Goal: Communication & Community: Answer question/provide support

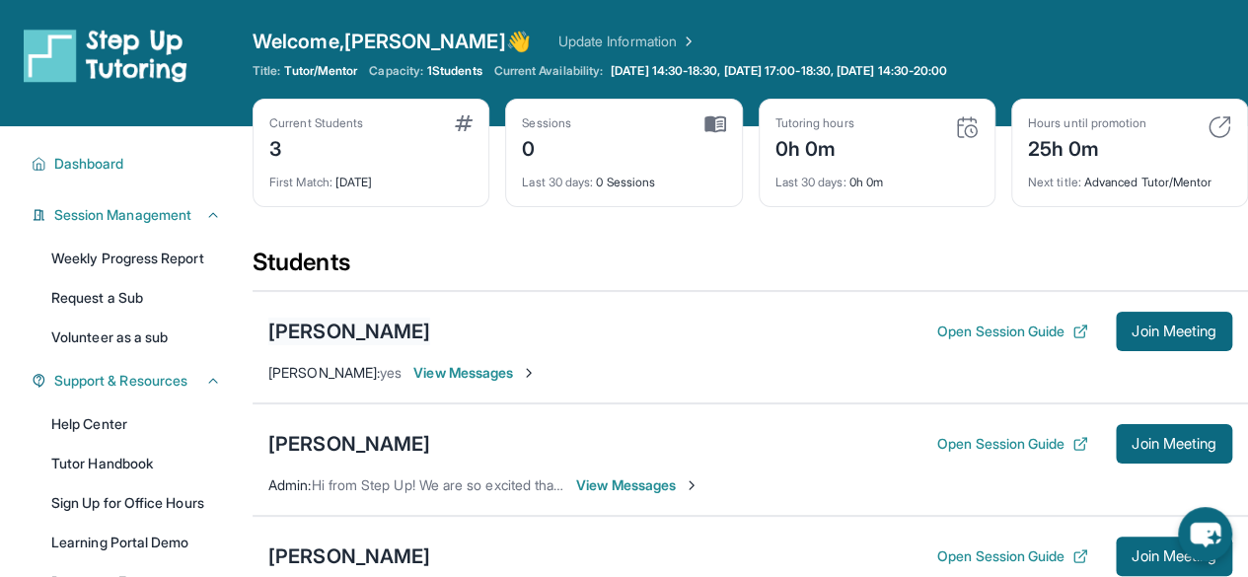
click at [364, 323] on div "[PERSON_NAME]" at bounding box center [349, 332] width 162 height 28
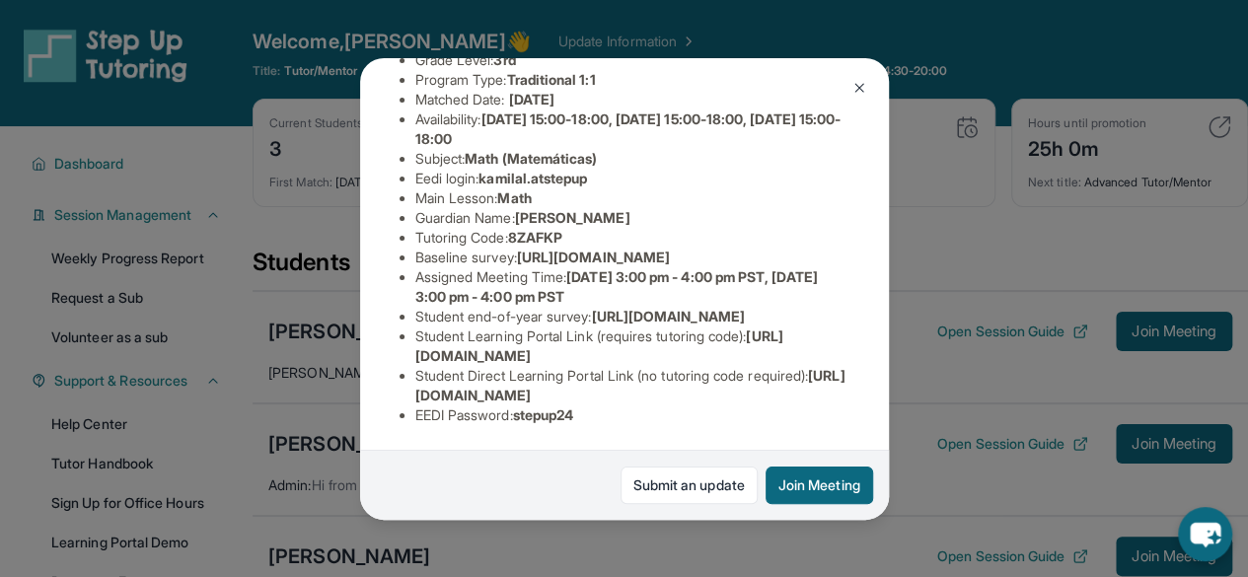
scroll to position [302, 0]
click at [858, 98] on button at bounding box center [858, 87] width 39 height 39
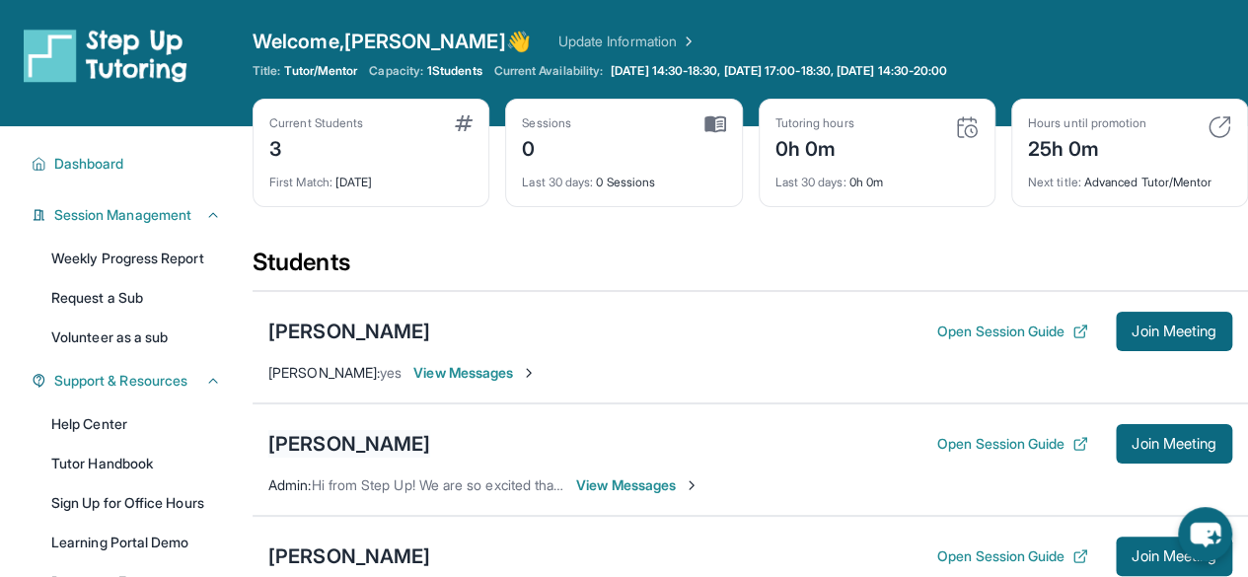
click at [408, 441] on div "[PERSON_NAME]" at bounding box center [349, 444] width 162 height 28
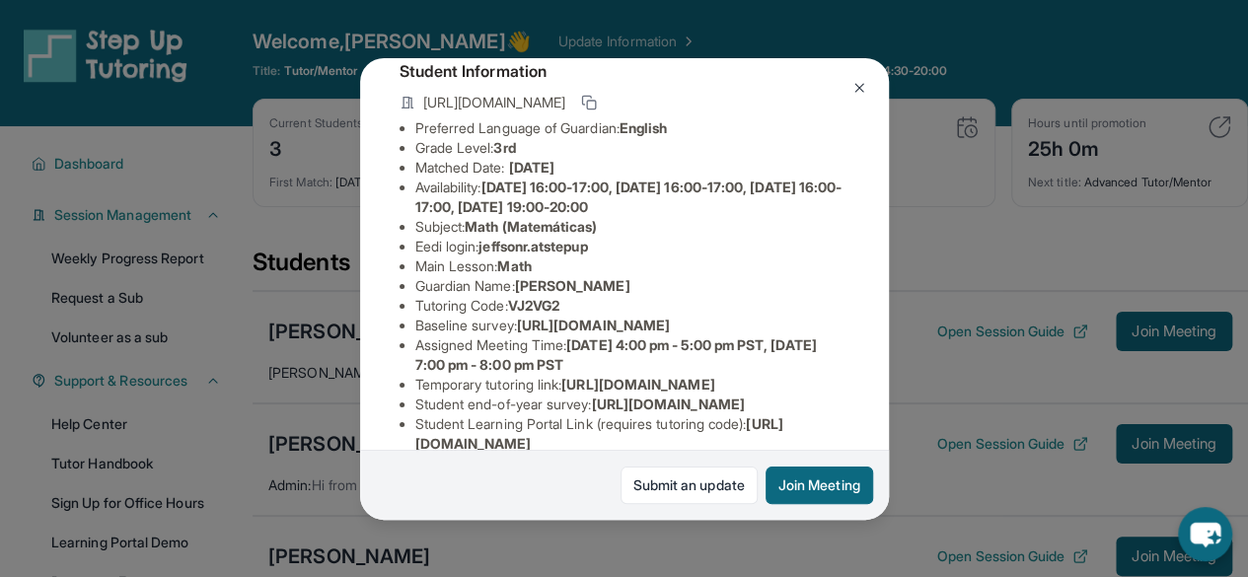
scroll to position [121, 0]
click at [897, 295] on div "[PERSON_NAME] Guardian: [PERSON_NAME] Student Information [URL][DOMAIN_NAME] Pr…" at bounding box center [624, 288] width 1248 height 577
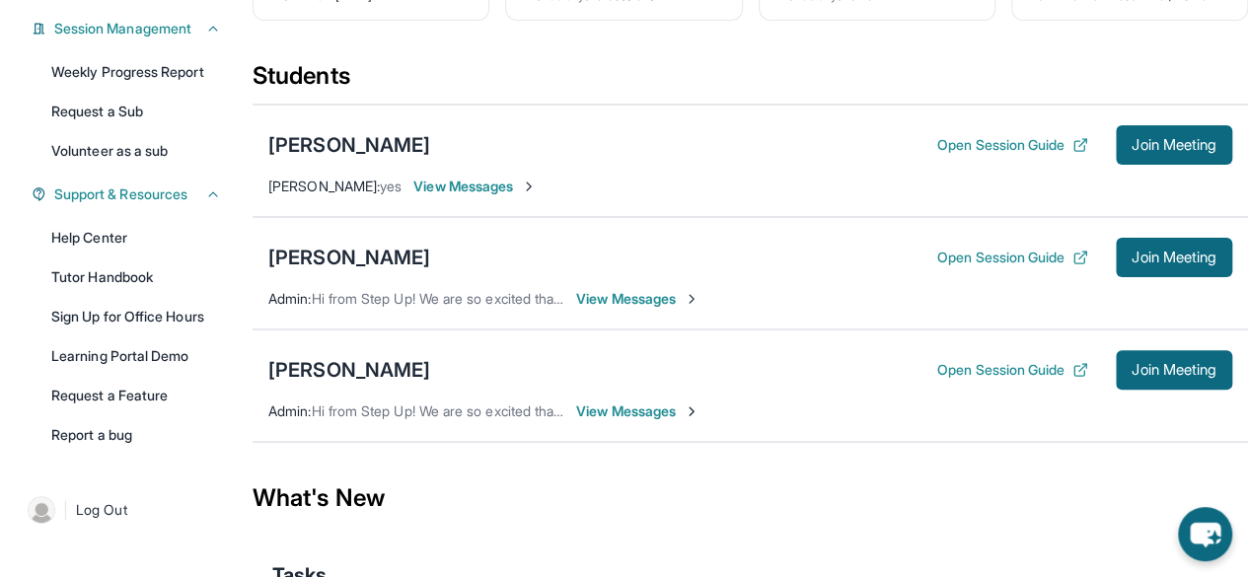
scroll to position [195, 0]
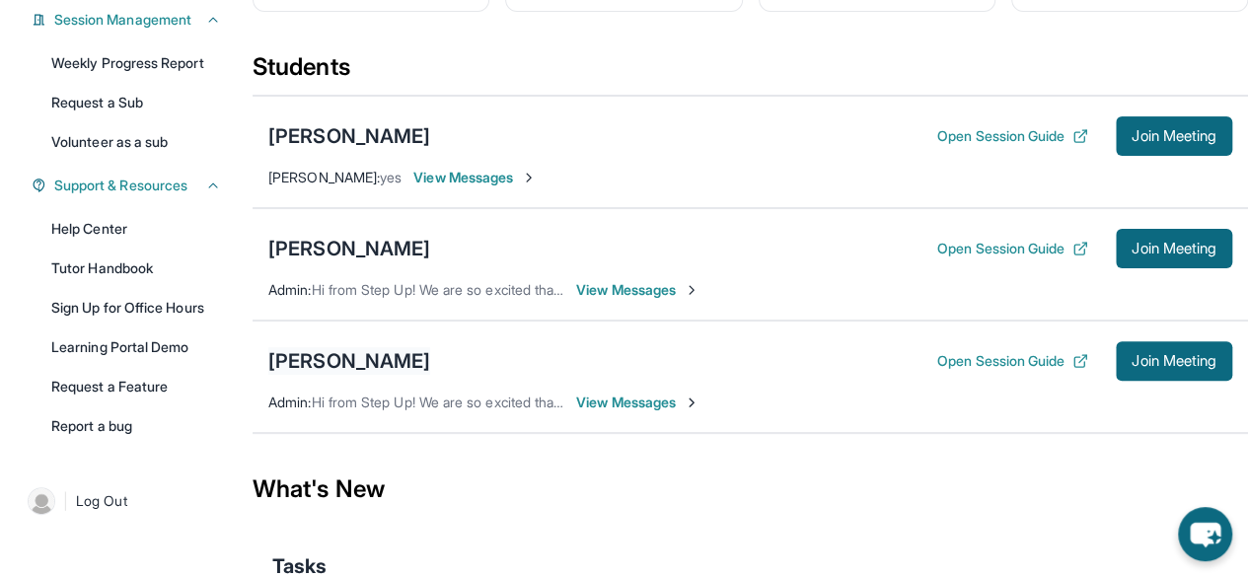
click at [376, 358] on div "[PERSON_NAME]" at bounding box center [349, 361] width 162 height 28
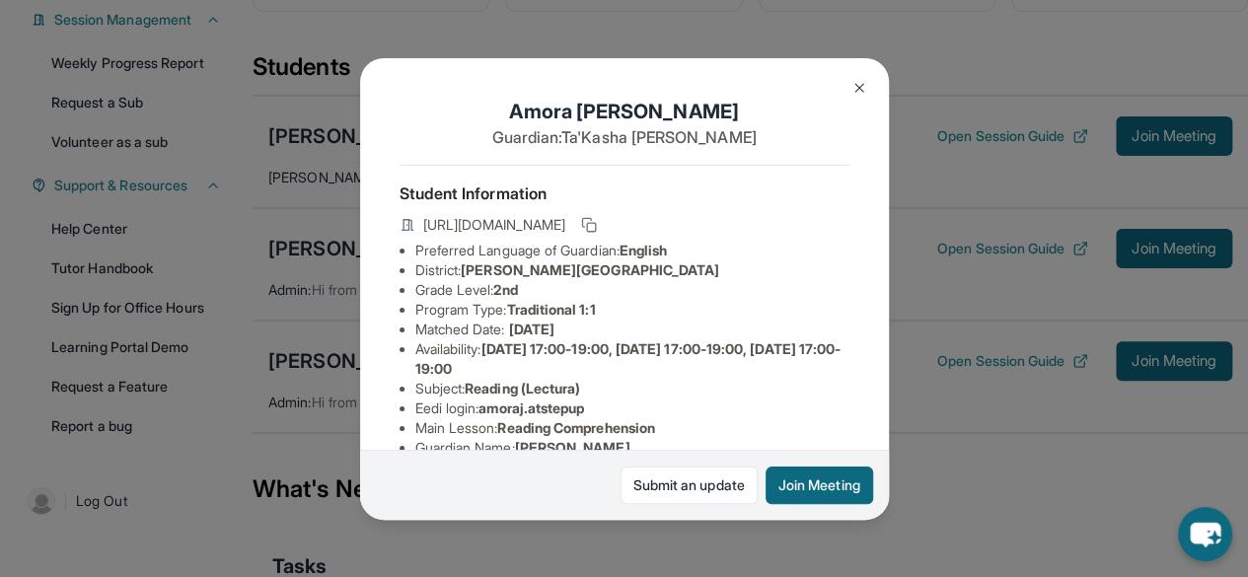
click at [854, 84] on img at bounding box center [859, 88] width 16 height 16
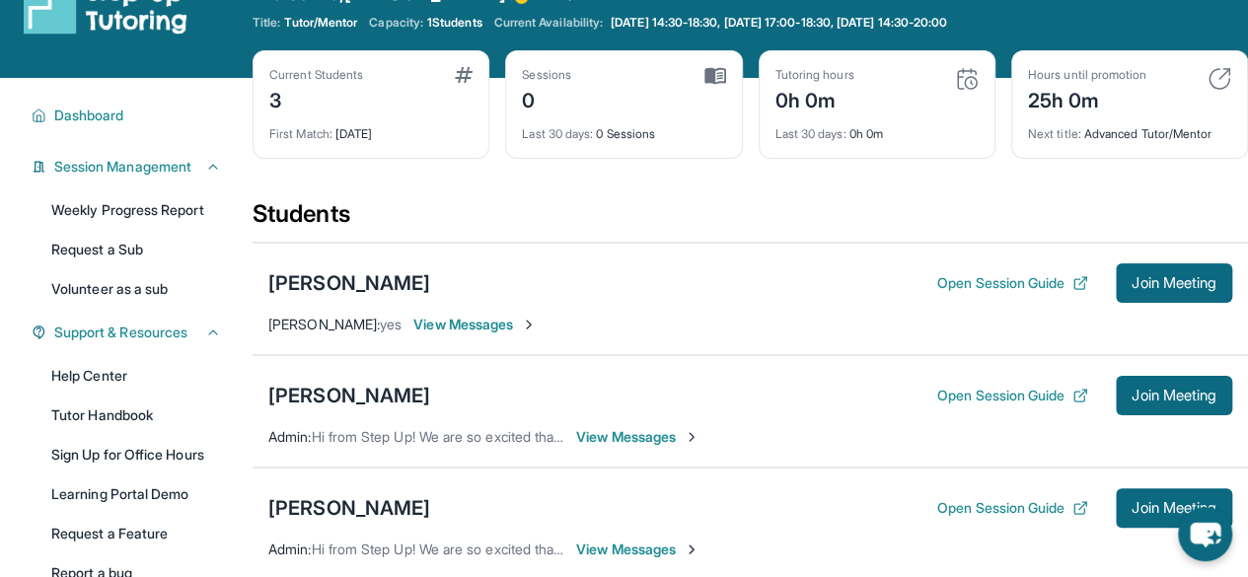
scroll to position [29, 0]
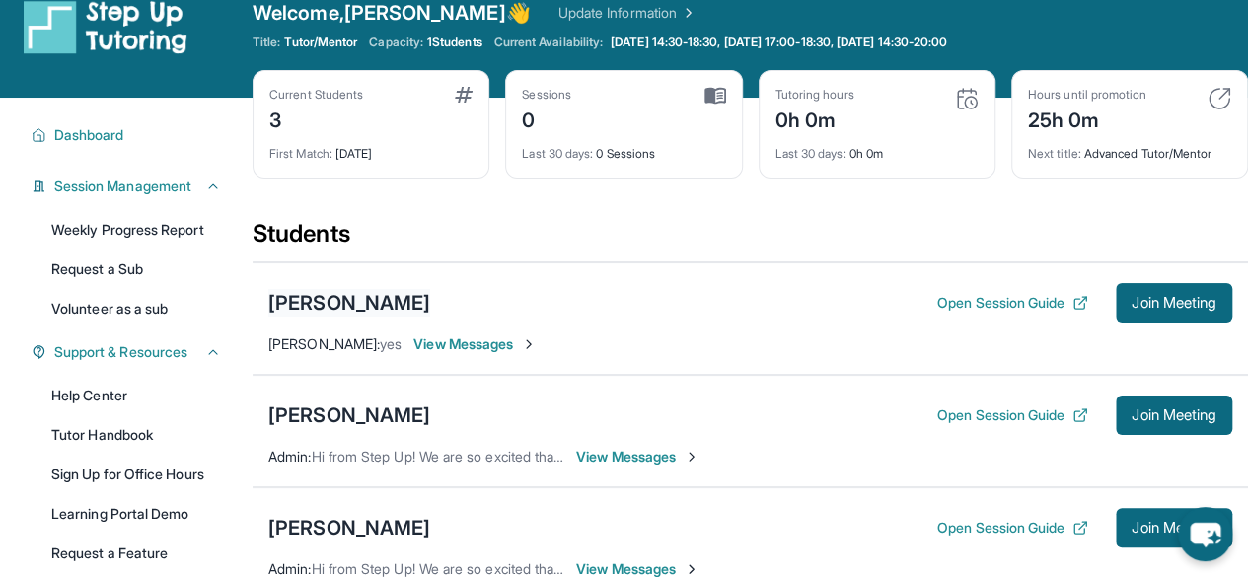
click at [369, 303] on div "[PERSON_NAME]" at bounding box center [349, 303] width 162 height 28
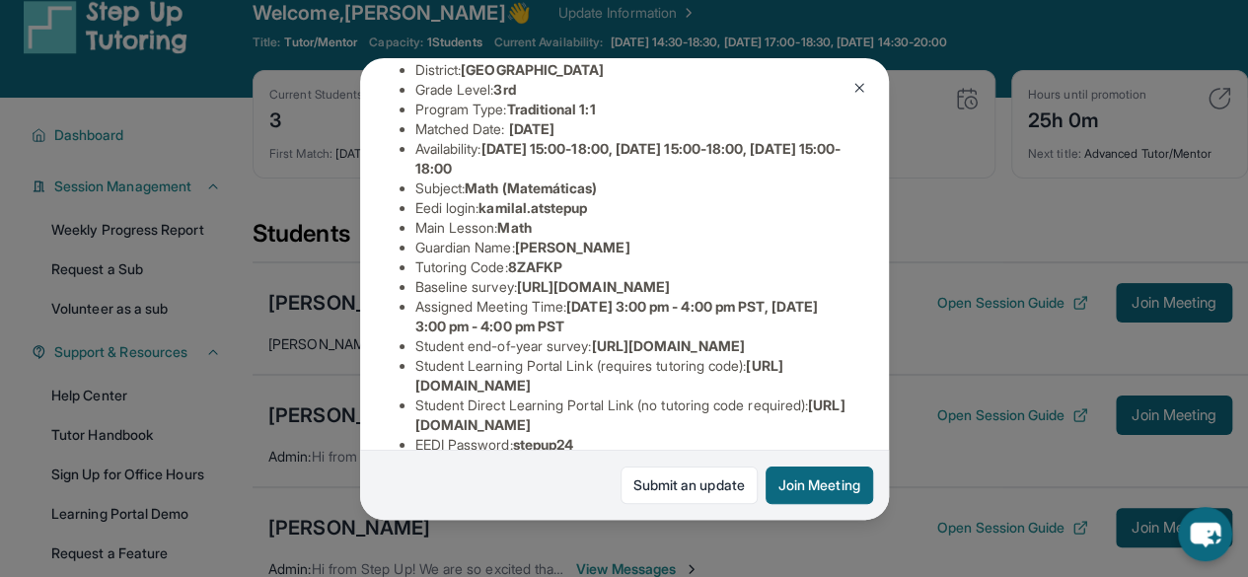
scroll to position [240, 0]
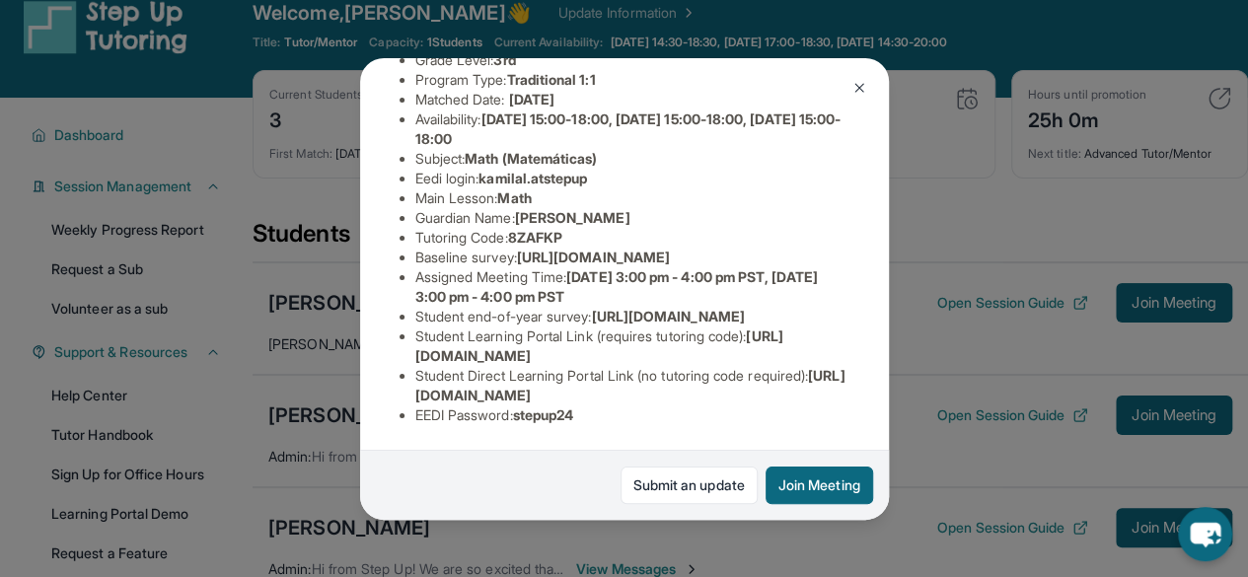
click at [857, 90] on img at bounding box center [859, 88] width 16 height 16
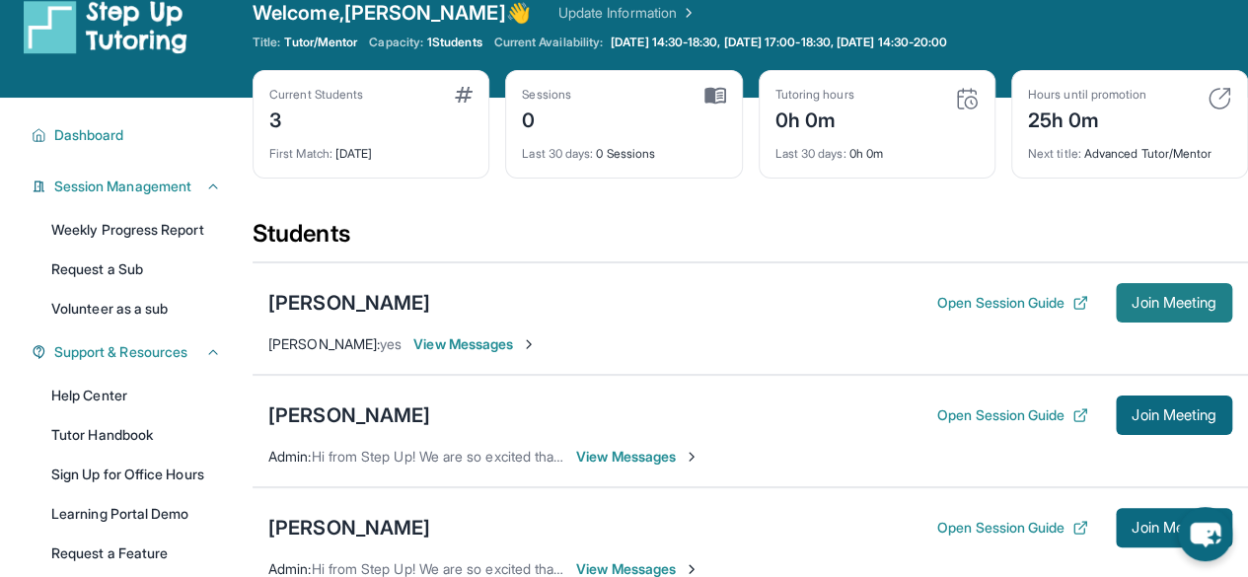
click at [1140, 307] on span "Join Meeting" at bounding box center [1173, 303] width 85 height 12
click at [370, 298] on div "[PERSON_NAME]" at bounding box center [349, 303] width 162 height 28
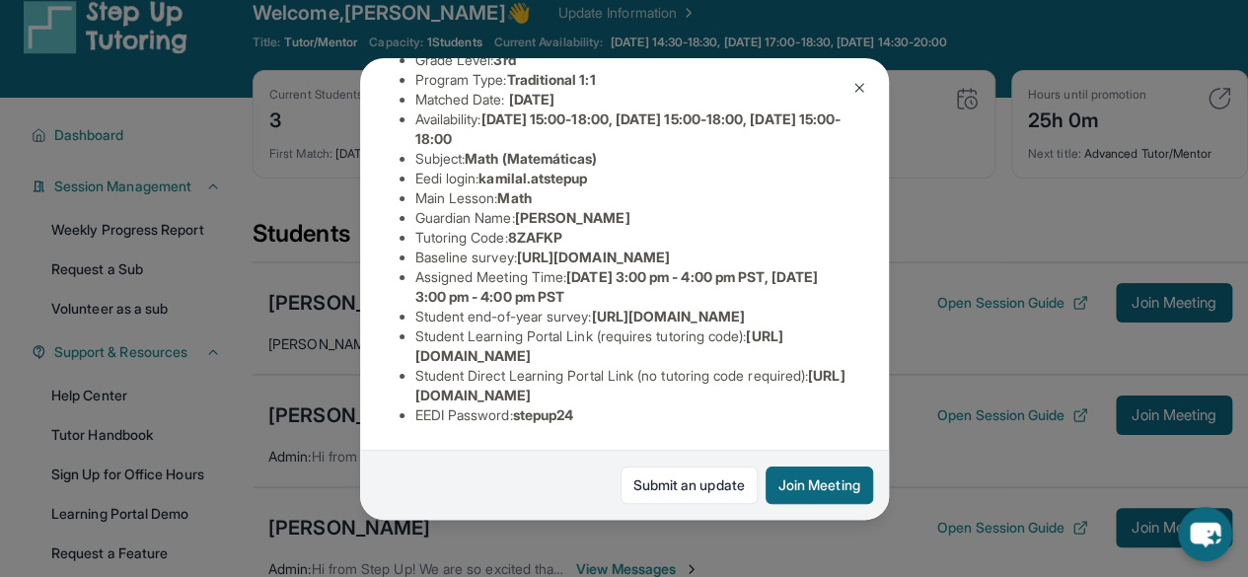
scroll to position [398, 0]
drag, startPoint x: 414, startPoint y: 339, endPoint x: 761, endPoint y: 338, distance: 347.2
click at [761, 338] on li "Student Learning Portal Link (requires tutoring code) : [URL][DOMAIN_NAME]" at bounding box center [632, 345] width 434 height 39
copy span "[URL][DOMAIN_NAME]"
